Goal: Task Accomplishment & Management: Manage account settings

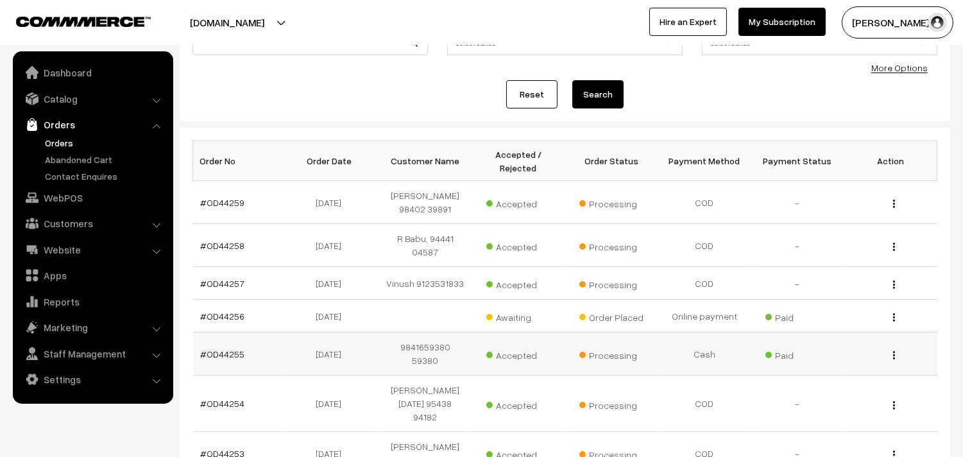
scroll to position [142, 0]
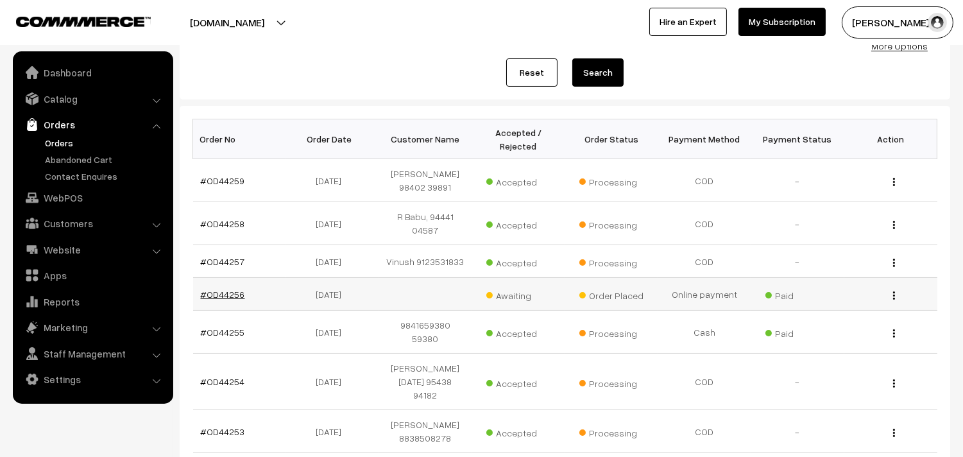
click at [222, 289] on link "#OD44256" at bounding box center [223, 294] width 44 height 11
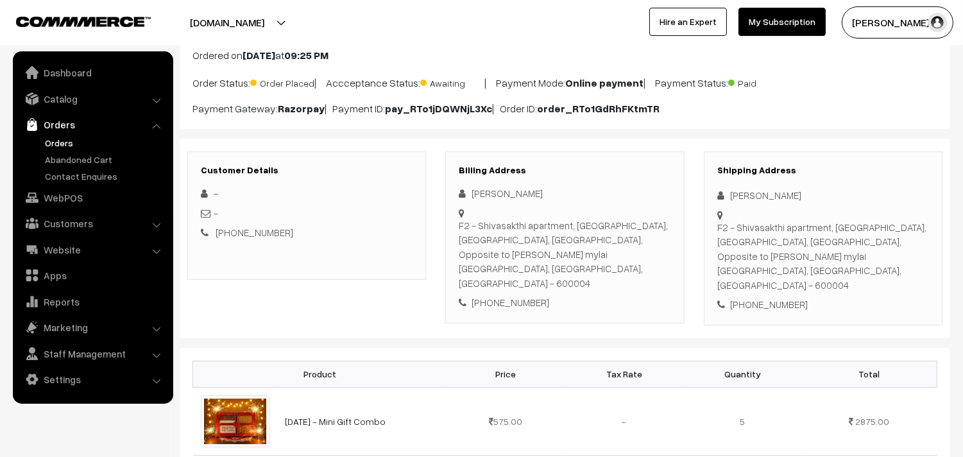
scroll to position [71, 0]
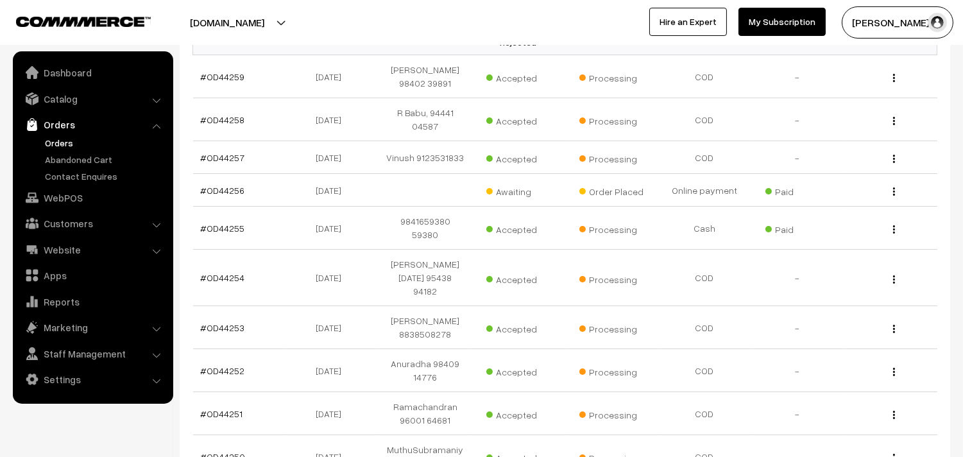
scroll to position [213, 0]
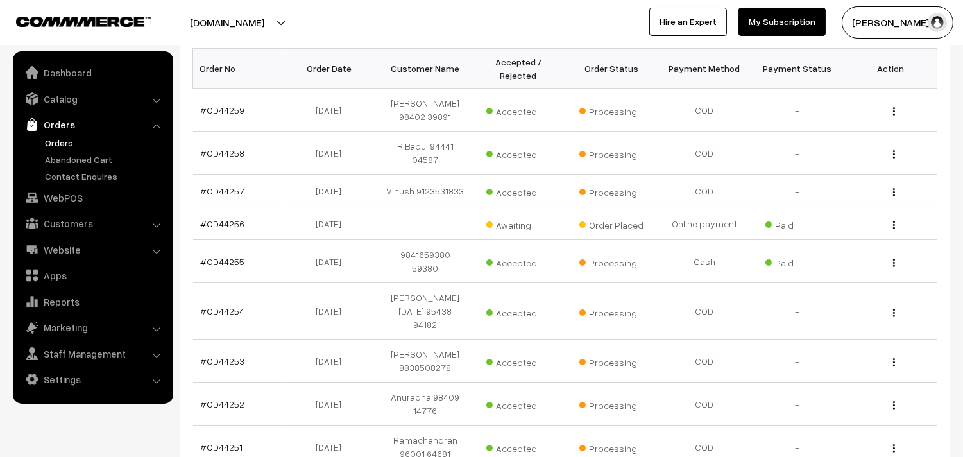
click at [60, 137] on link "Orders" at bounding box center [105, 142] width 127 height 13
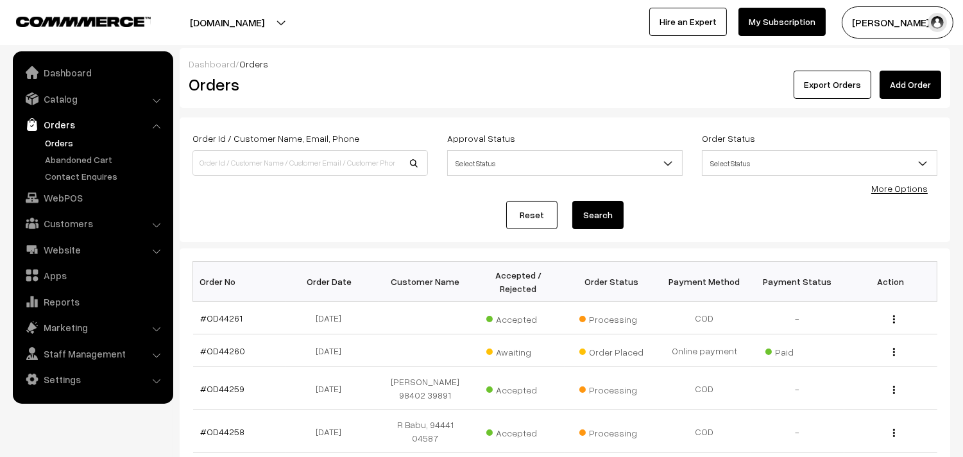
scroll to position [71, 0]
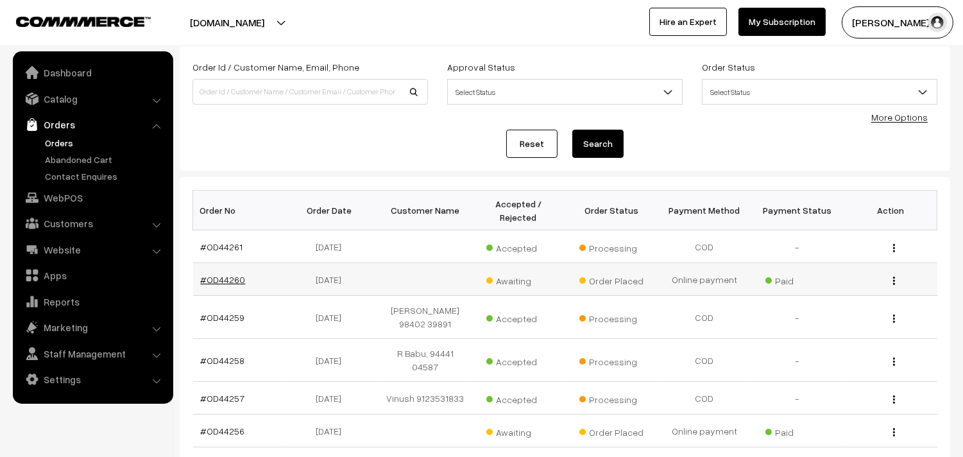
click at [231, 281] on link "#OD44260" at bounding box center [223, 279] width 45 height 11
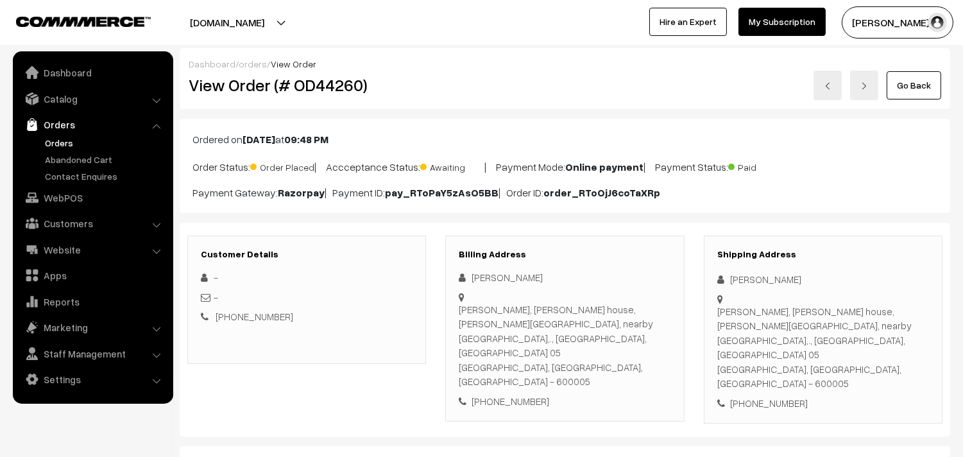
click at [905, 87] on link "Go Back" at bounding box center [913, 85] width 55 height 28
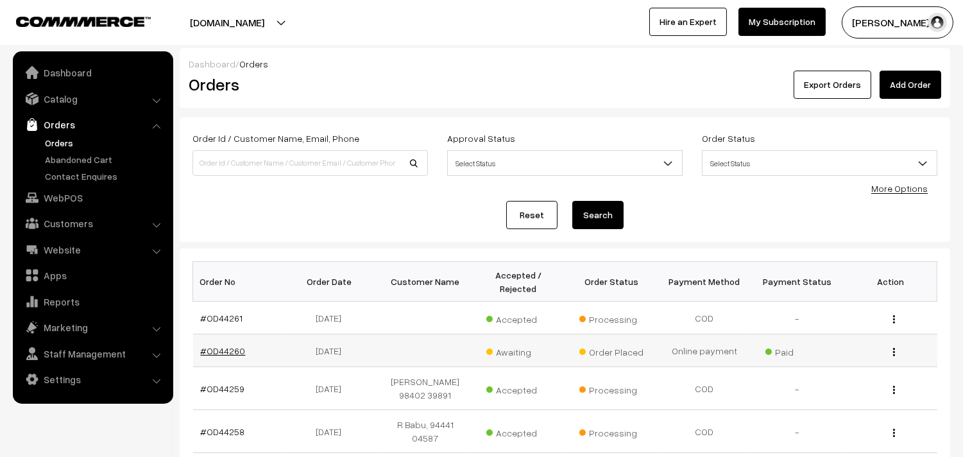
click at [228, 351] on link "#OD44260" at bounding box center [223, 350] width 45 height 11
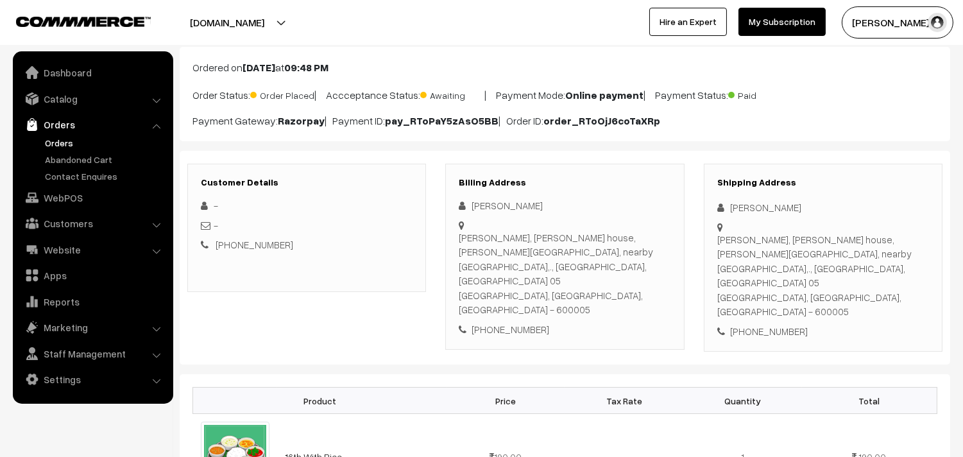
scroll to position [71, 0]
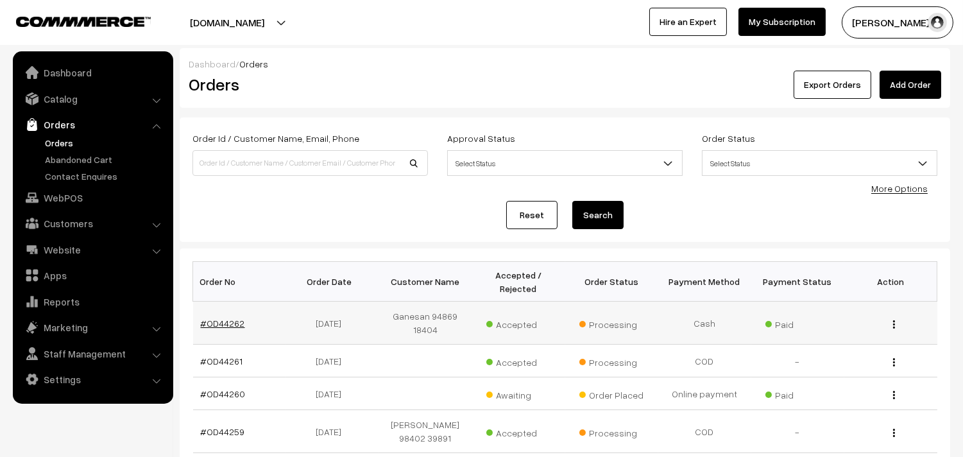
click at [228, 321] on link "#OD44262" at bounding box center [223, 322] width 44 height 11
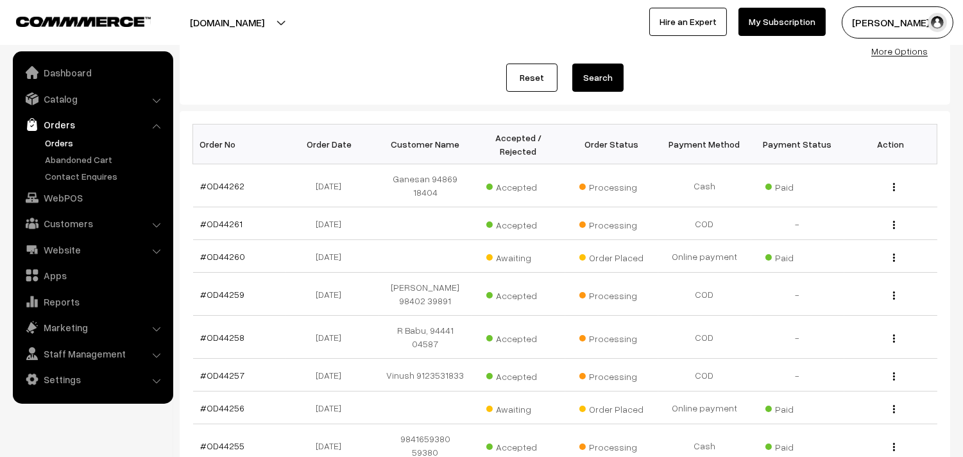
scroll to position [214, 0]
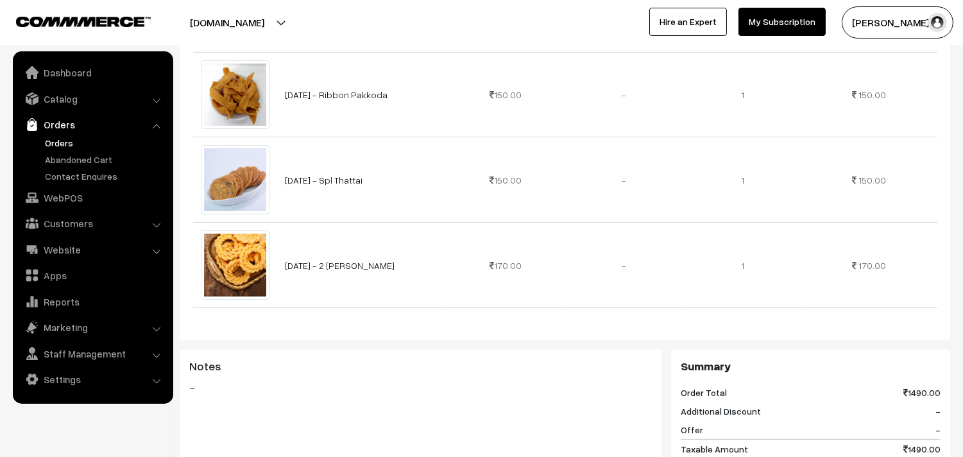
scroll to position [997, 0]
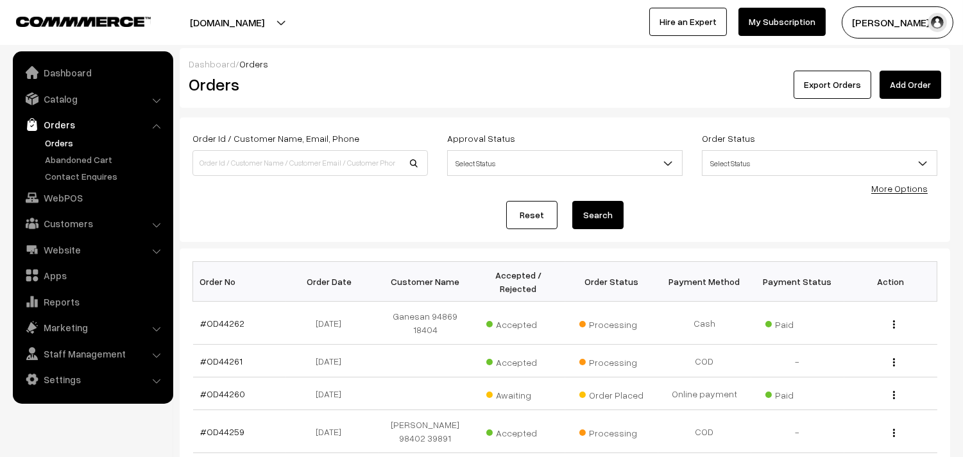
click at [58, 145] on link "Orders" at bounding box center [105, 142] width 127 height 13
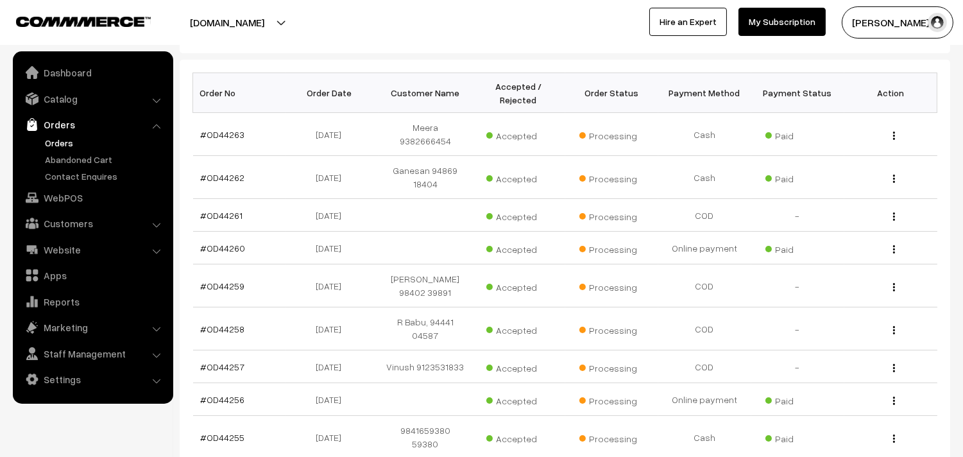
scroll to position [214, 0]
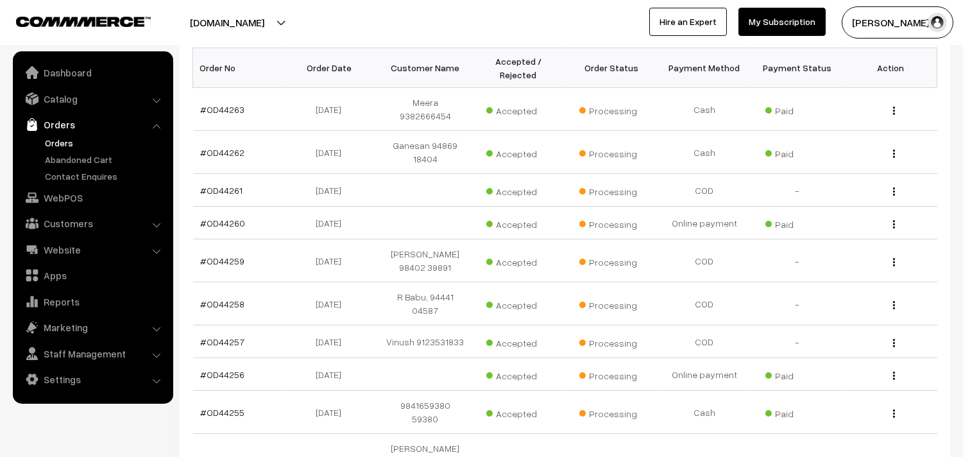
click at [58, 149] on link "Orders" at bounding box center [105, 142] width 127 height 13
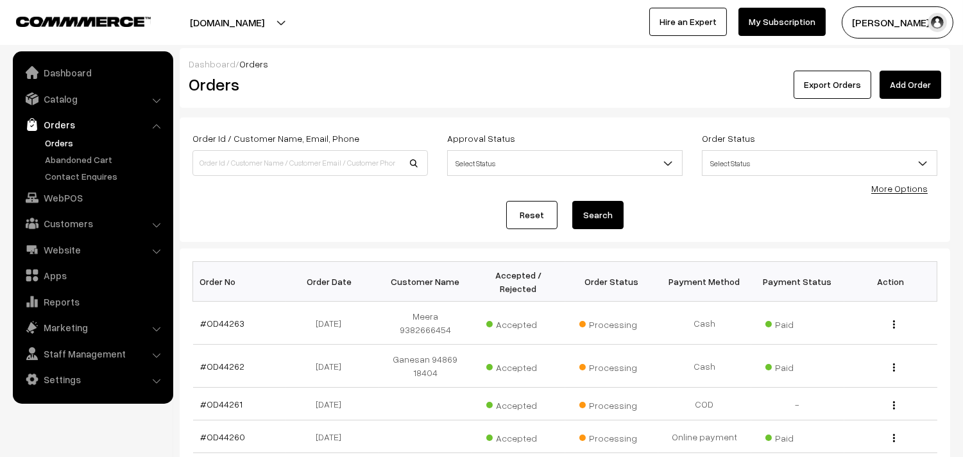
click at [53, 135] on link "Orders" at bounding box center [92, 124] width 153 height 23
click at [54, 135] on link "Orders" at bounding box center [92, 124] width 153 height 23
